Goal: Check status: Check status

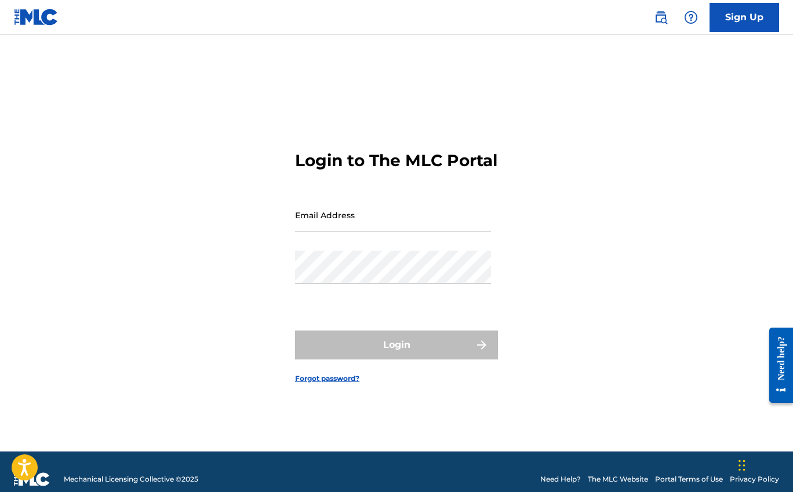
click at [456, 232] on input "Email Address" at bounding box center [393, 215] width 196 height 33
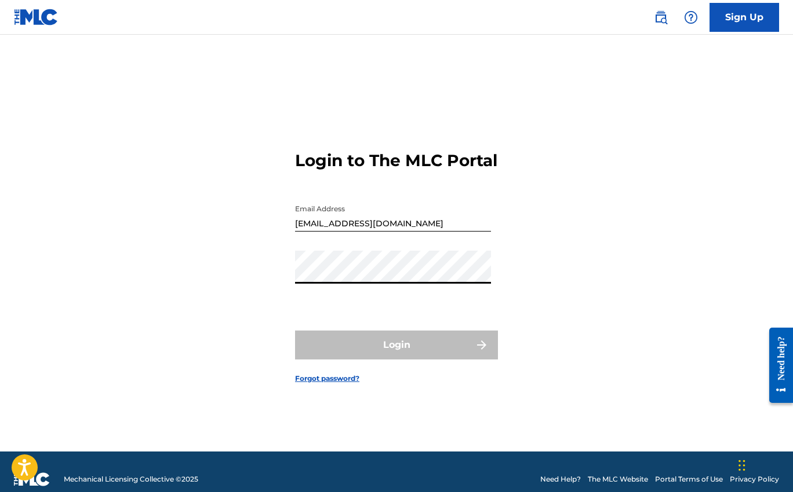
type input "[EMAIL_ADDRESS][DOMAIN_NAME]"
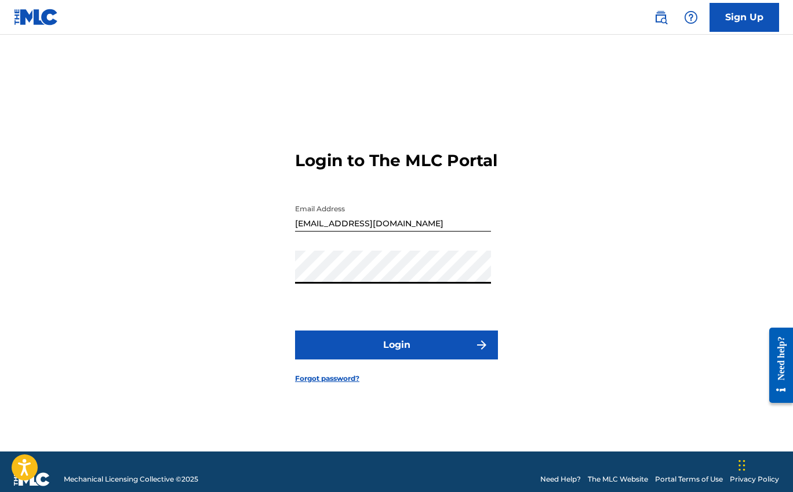
click at [399, 346] on button "Login" at bounding box center [396, 345] width 203 height 29
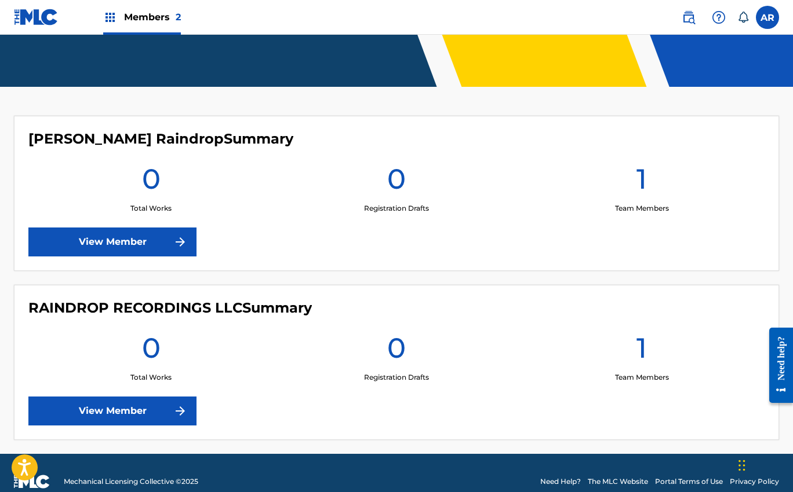
scroll to position [251, 0]
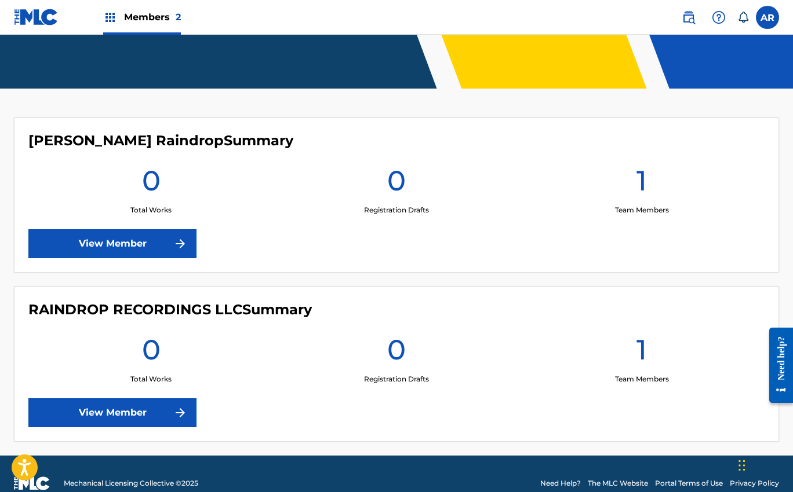
click at [144, 419] on link "View Member" at bounding box center [112, 413] width 168 height 29
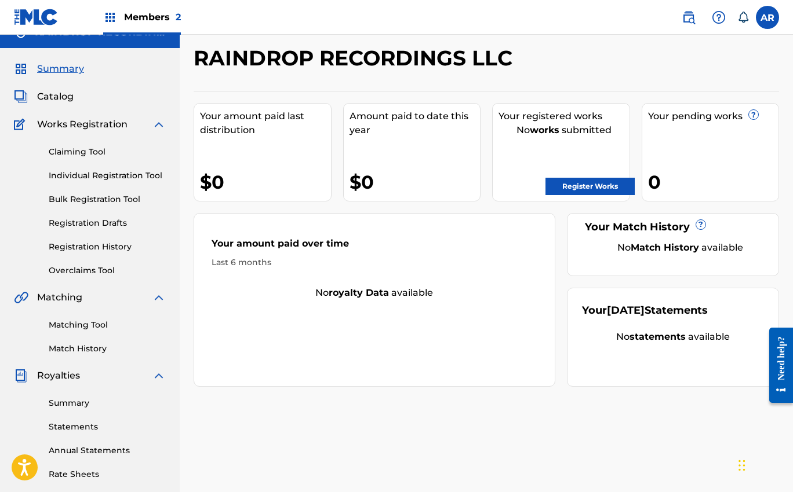
scroll to position [23, 0]
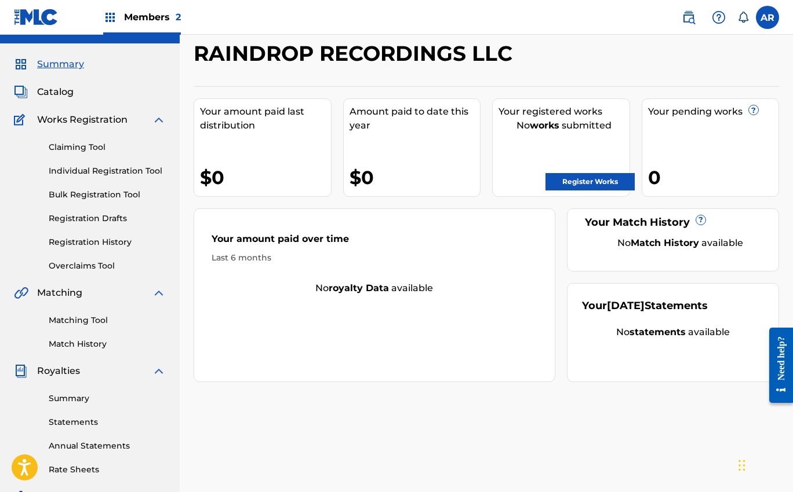
click at [96, 170] on link "Individual Registration Tool" at bounding box center [107, 171] width 117 height 12
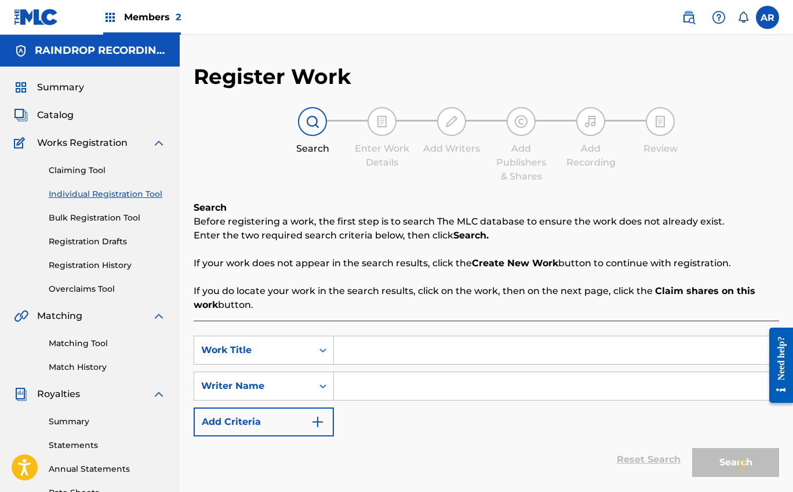
click at [94, 239] on link "Registration Drafts" at bounding box center [107, 242] width 117 height 12
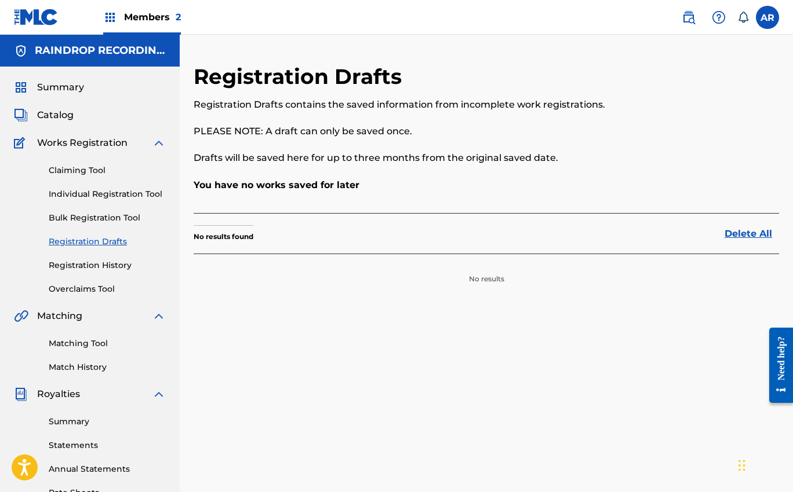
click at [95, 262] on link "Registration History" at bounding box center [107, 266] width 117 height 12
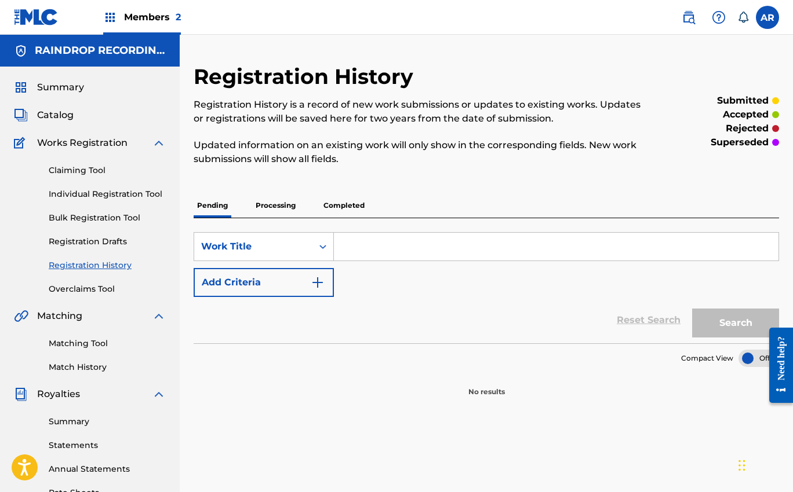
scroll to position [28, 0]
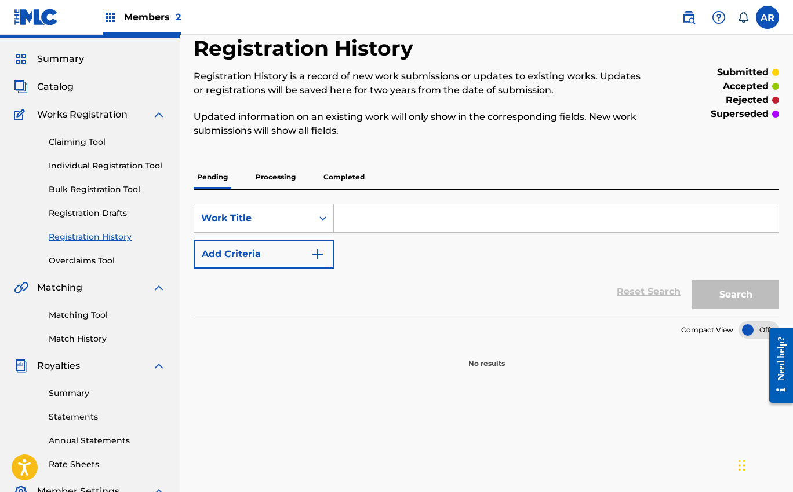
click at [290, 173] on p "Processing" at bounding box center [275, 177] width 47 height 24
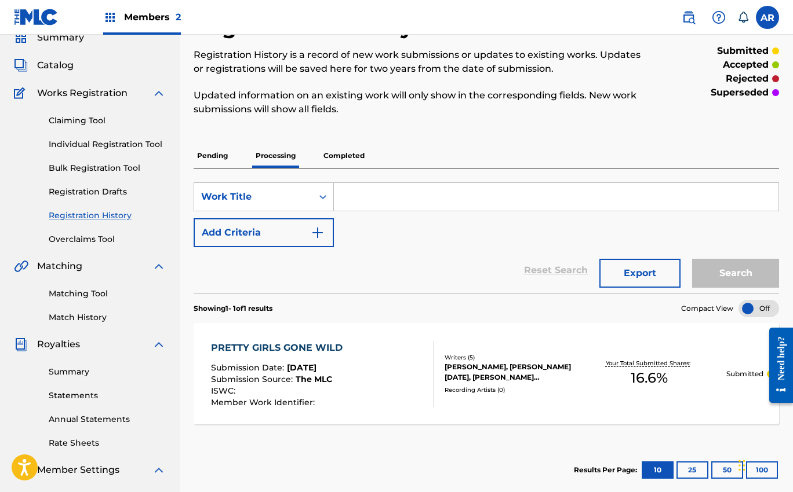
scroll to position [49, 0]
click at [354, 166] on p "Completed" at bounding box center [344, 156] width 48 height 24
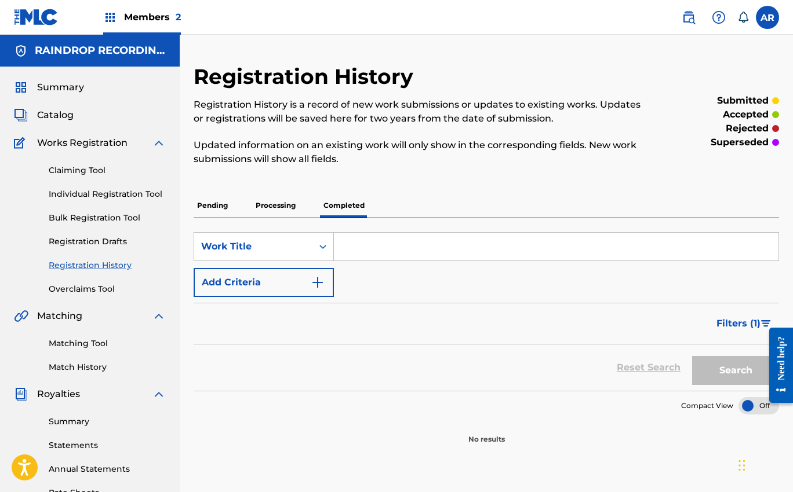
click at [286, 203] on p "Processing" at bounding box center [275, 206] width 47 height 24
